Goal: Information Seeking & Learning: Learn about a topic

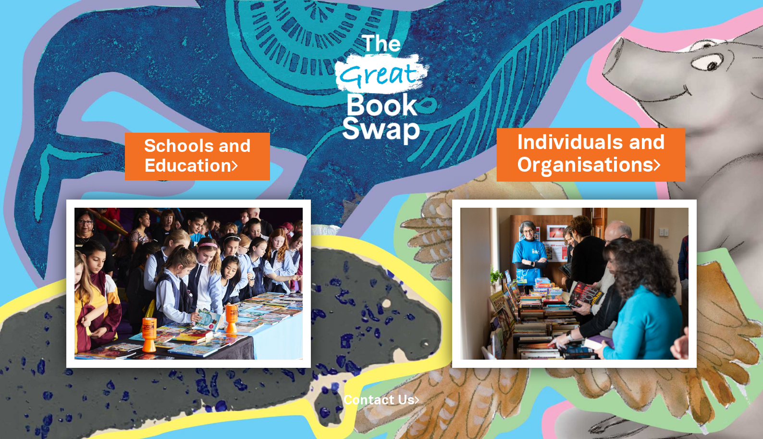
click at [607, 155] on link "Individuals and Organisations" at bounding box center [591, 154] width 148 height 50
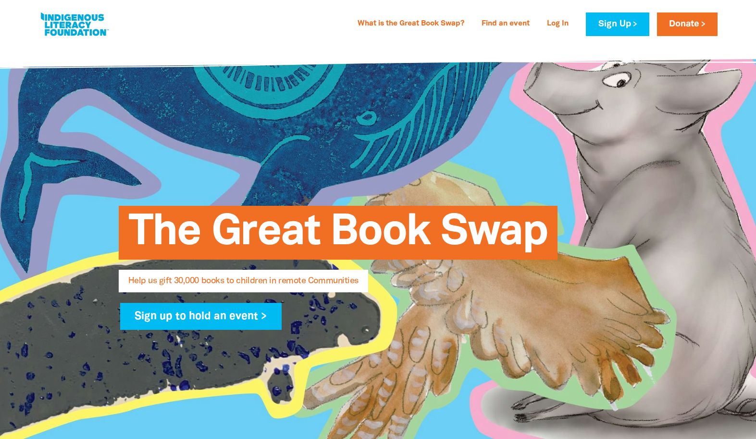
select select "AU"
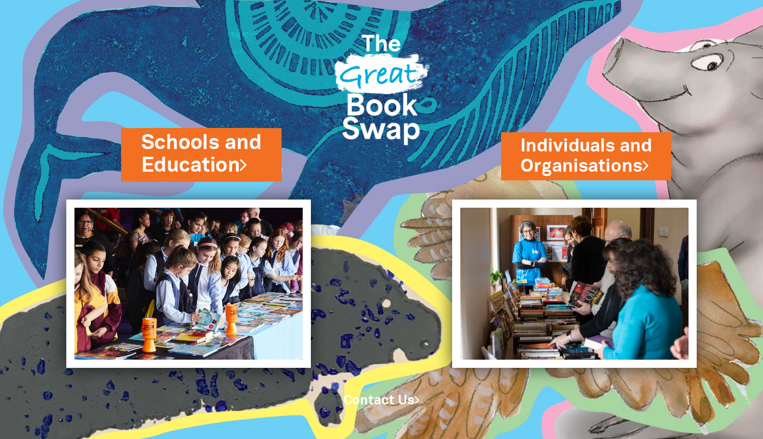
click at [218, 146] on link "Schools and Education" at bounding box center [201, 154] width 120 height 50
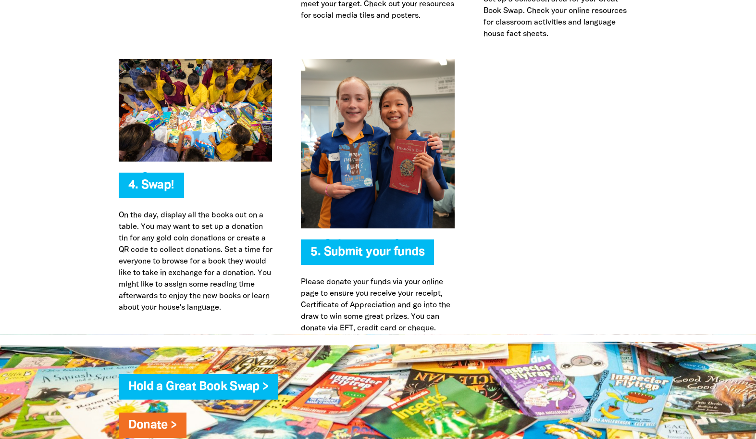
scroll to position [2546, 0]
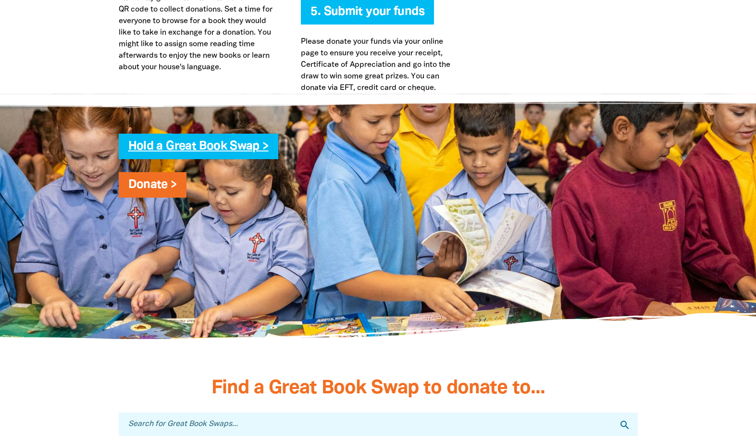
click at [205, 148] on link "Hold a Great Book Swap >" at bounding box center [198, 146] width 140 height 11
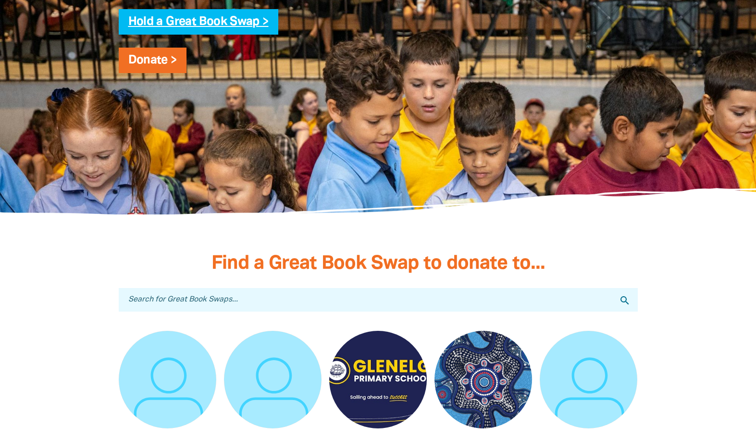
scroll to position [2546, 0]
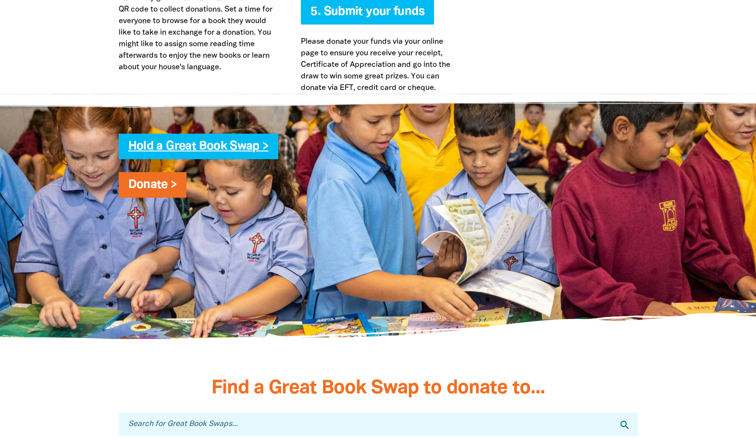
click at [228, 149] on link "Hold a Great Book Swap >" at bounding box center [198, 146] width 140 height 11
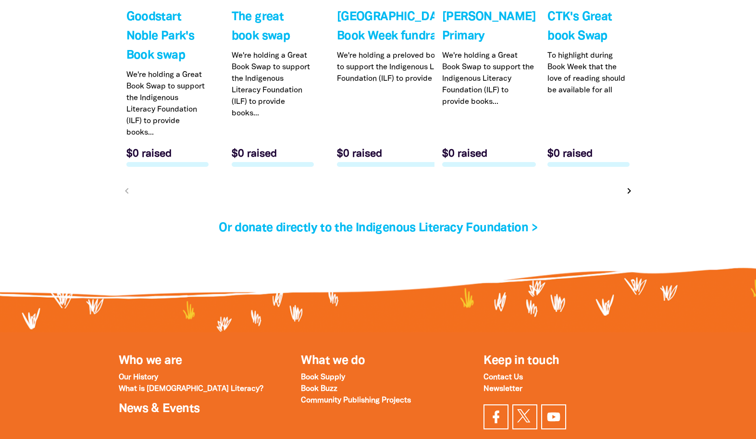
scroll to position [3027, 0]
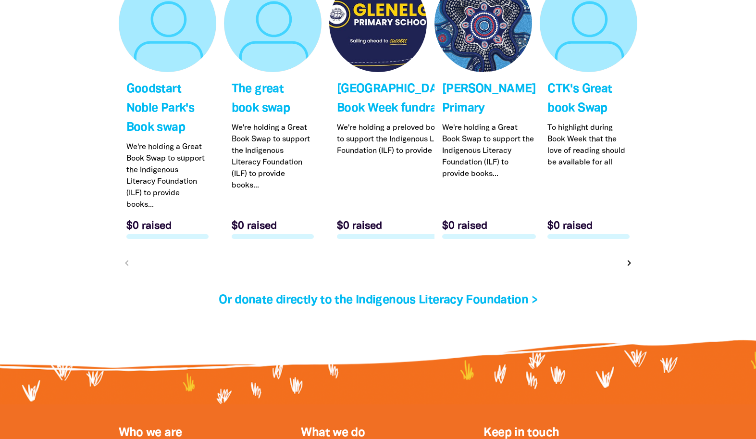
click at [140, 165] on link "Link to Goodstart Noble Park's Book swap" at bounding box center [168, 111] width 98 height 272
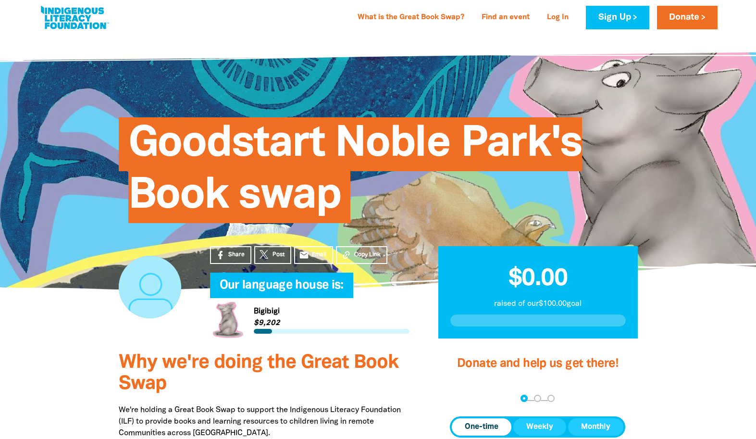
scroll to position [6, 0]
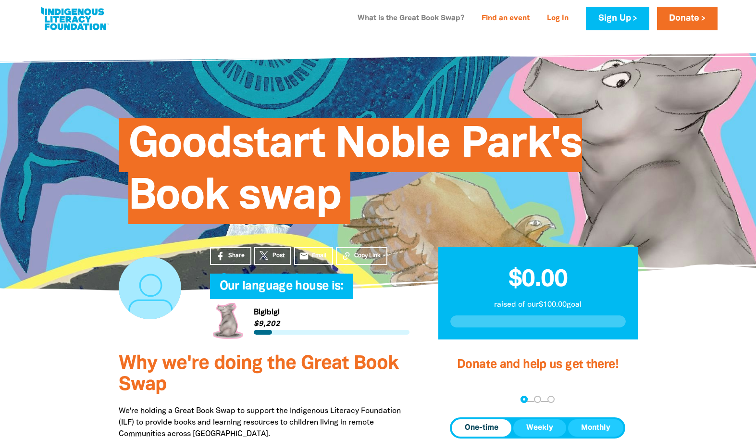
click at [430, 22] on link "What is the Great Book Swap?" at bounding box center [411, 18] width 118 height 15
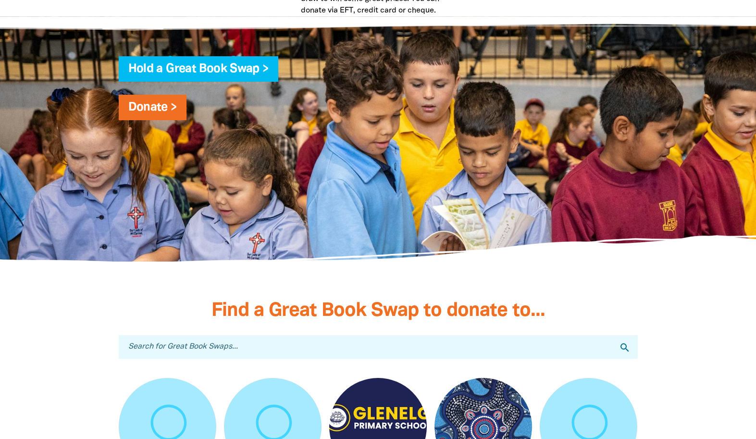
scroll to position [2625, 0]
